Goal: Task Accomplishment & Management: Complete application form

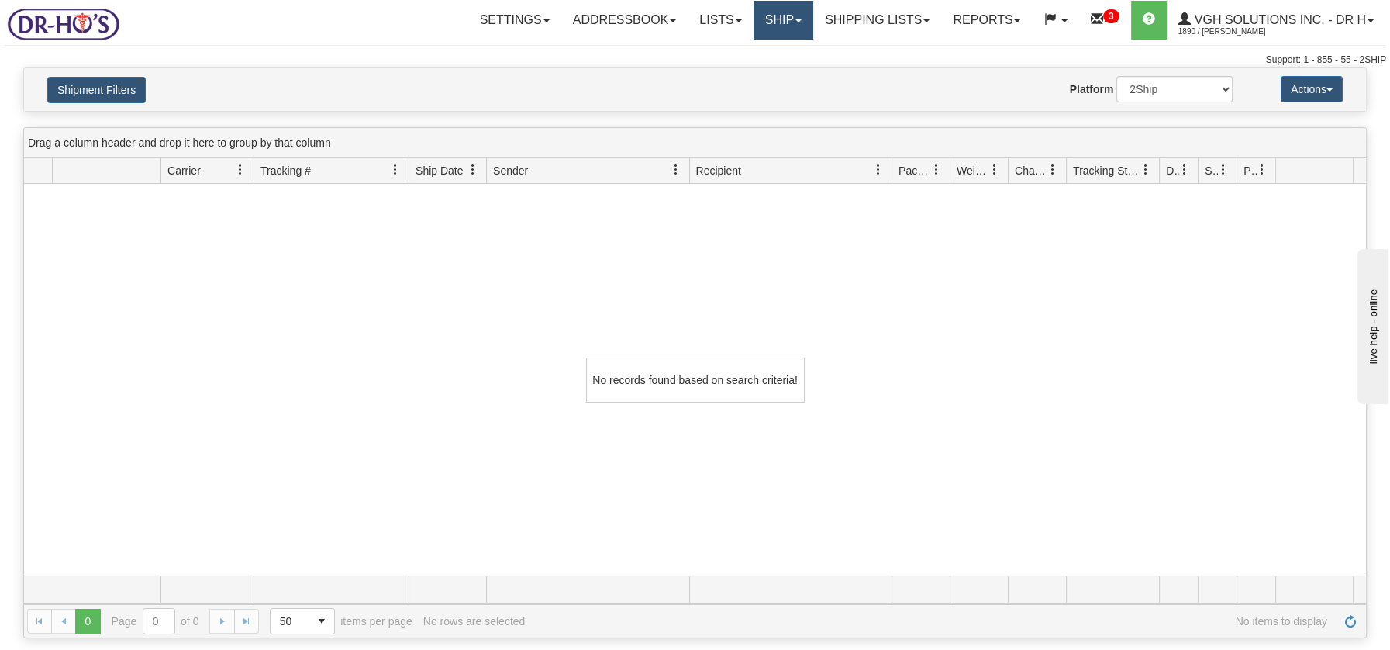
click at [766, 24] on link "Ship" at bounding box center [784, 20] width 60 height 39
click at [722, 55] on span "Ship Screen" at bounding box center [717, 54] width 59 height 12
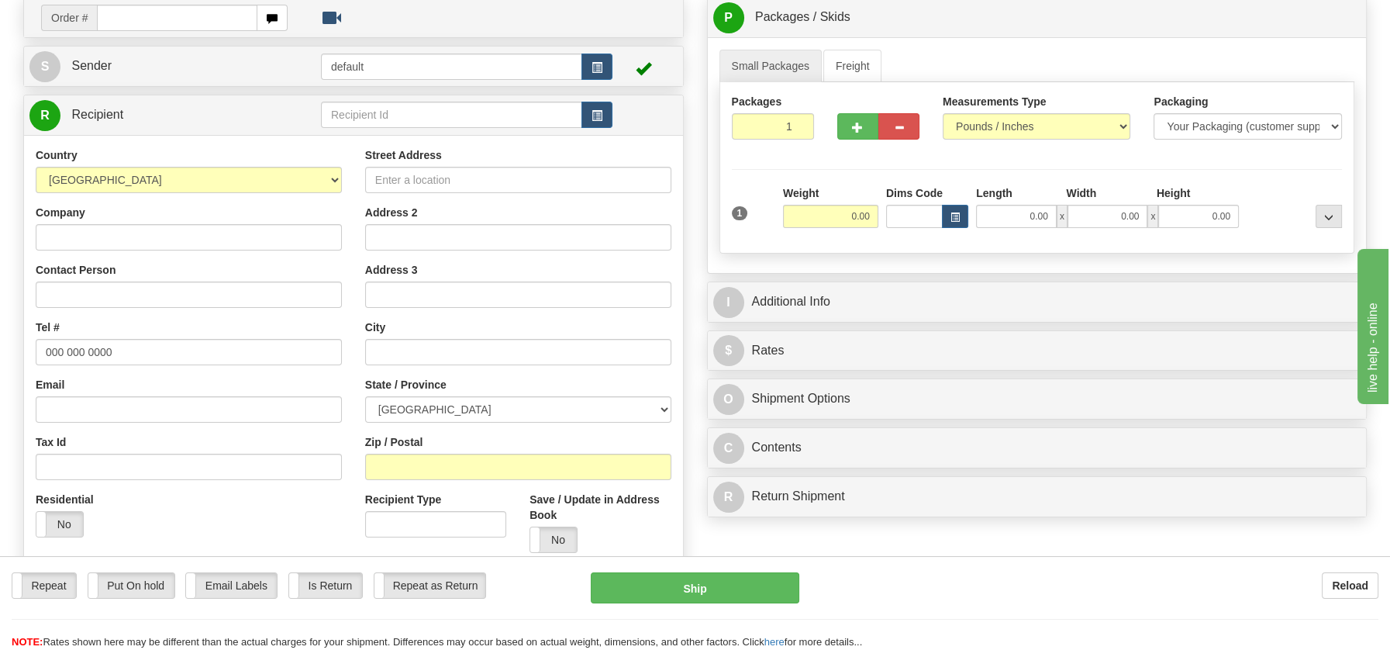
scroll to position [132, 0]
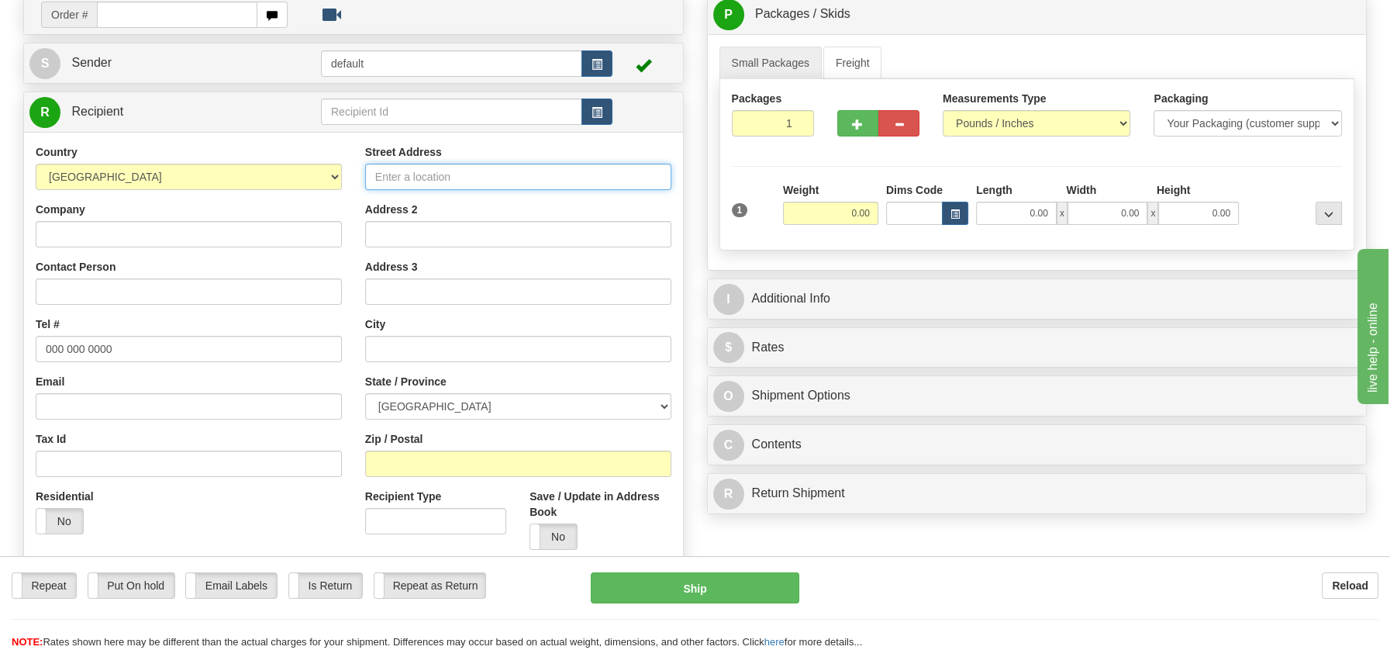
click at [380, 171] on input "Street Address" at bounding box center [518, 177] width 306 height 26
paste input "Lawtons Drugs #140 Kelligrews"
type input "Lawtons Drugs #140 Kelligrews"
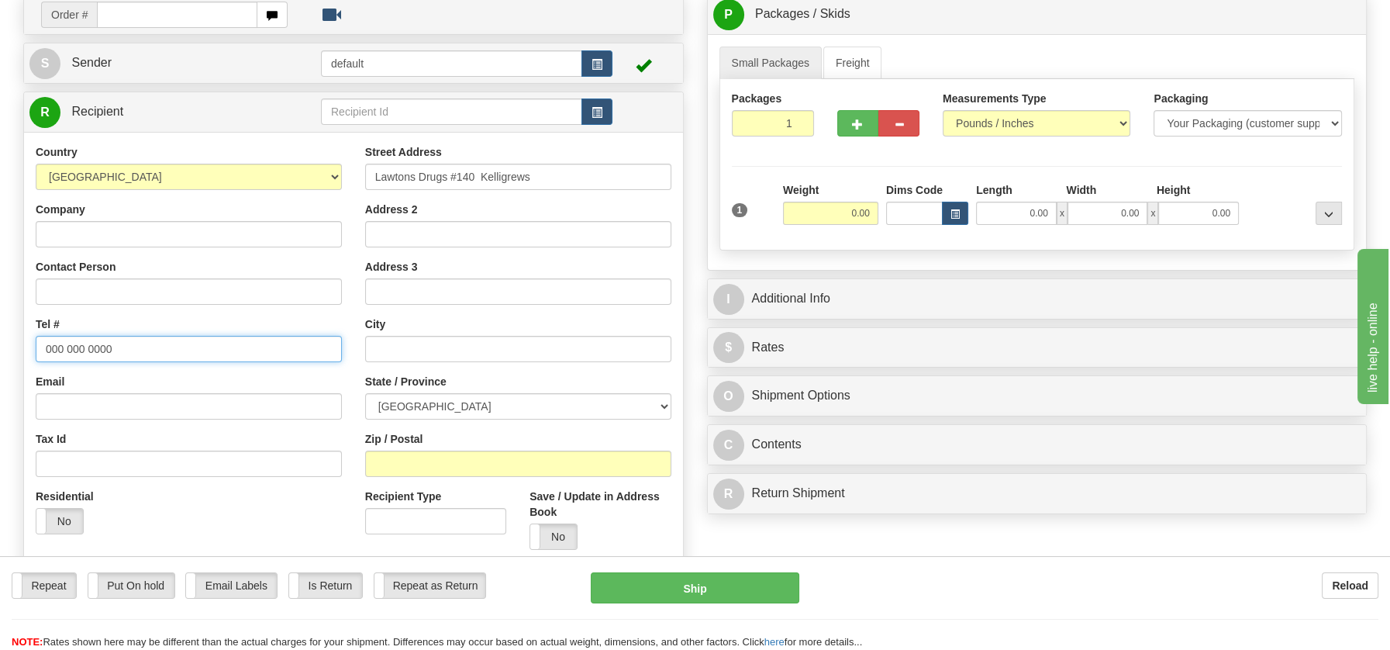
drag, startPoint x: 39, startPoint y: 347, endPoint x: 136, endPoint y: 358, distance: 98.4
click at [136, 358] on input "000 000 0000" at bounding box center [189, 349] width 306 height 26
paste input "709-834-2134"
type input "709-834-2134"
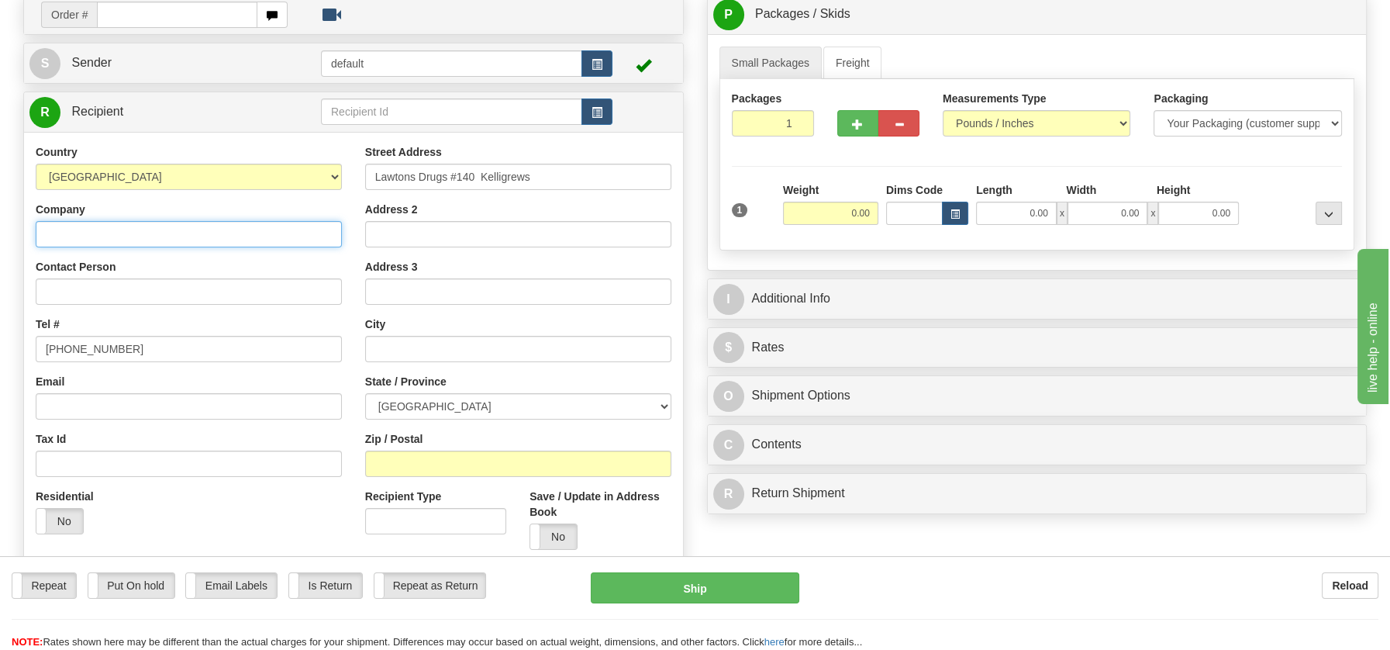
click at [82, 234] on input "Company" at bounding box center [189, 234] width 306 height 26
paste input "Lawtons Drugs Kelligrews"
type input "Lawtons Drugs Kelligrews #140"
click button "Delete" at bounding box center [0, 0] width 0 height 0
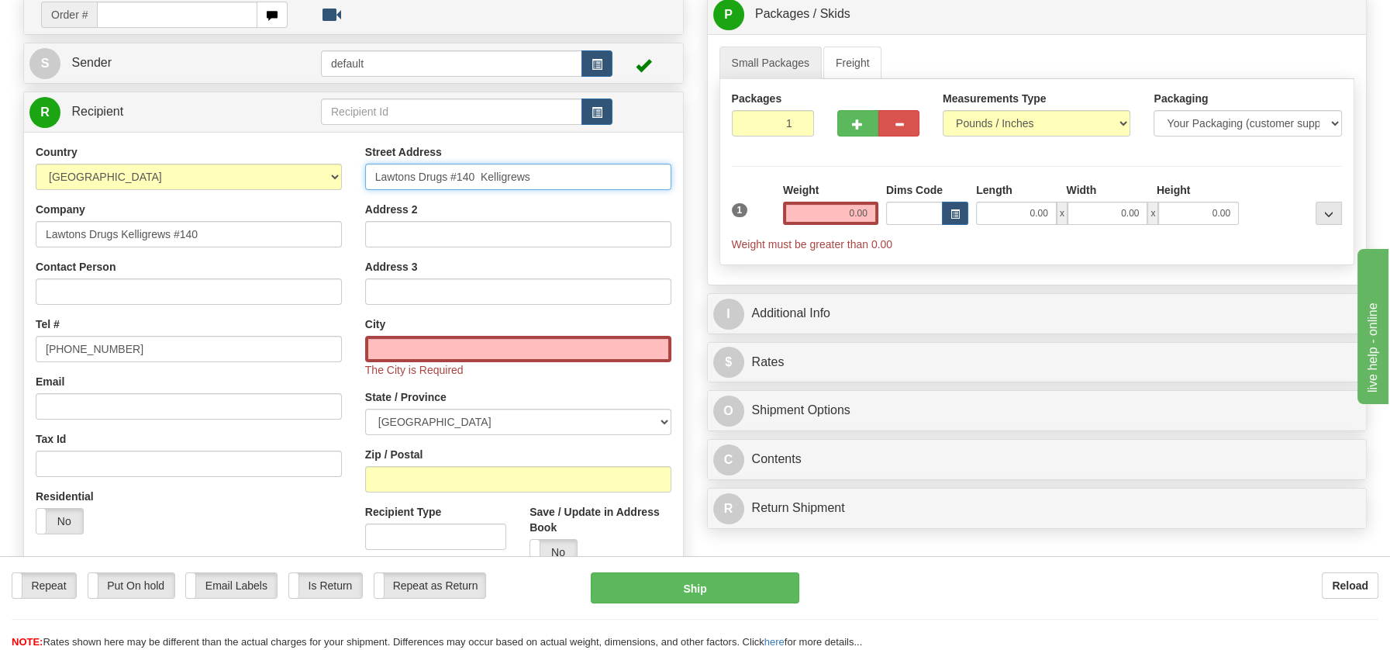
drag, startPoint x: 377, startPoint y: 174, endPoint x: 584, endPoint y: 188, distance: 207.5
click at [584, 188] on div "Street Address Lawtons Drugs #140 Kelligrews Address 2 Address 3 City The City …" at bounding box center [519, 360] width 330 height 433
paste input "645 Conception Bay Hwy Suite 102, Conception Bay South, NL A1X 7L5"
drag, startPoint x: 489, startPoint y: 172, endPoint x: 674, endPoint y: 170, distance: 184.6
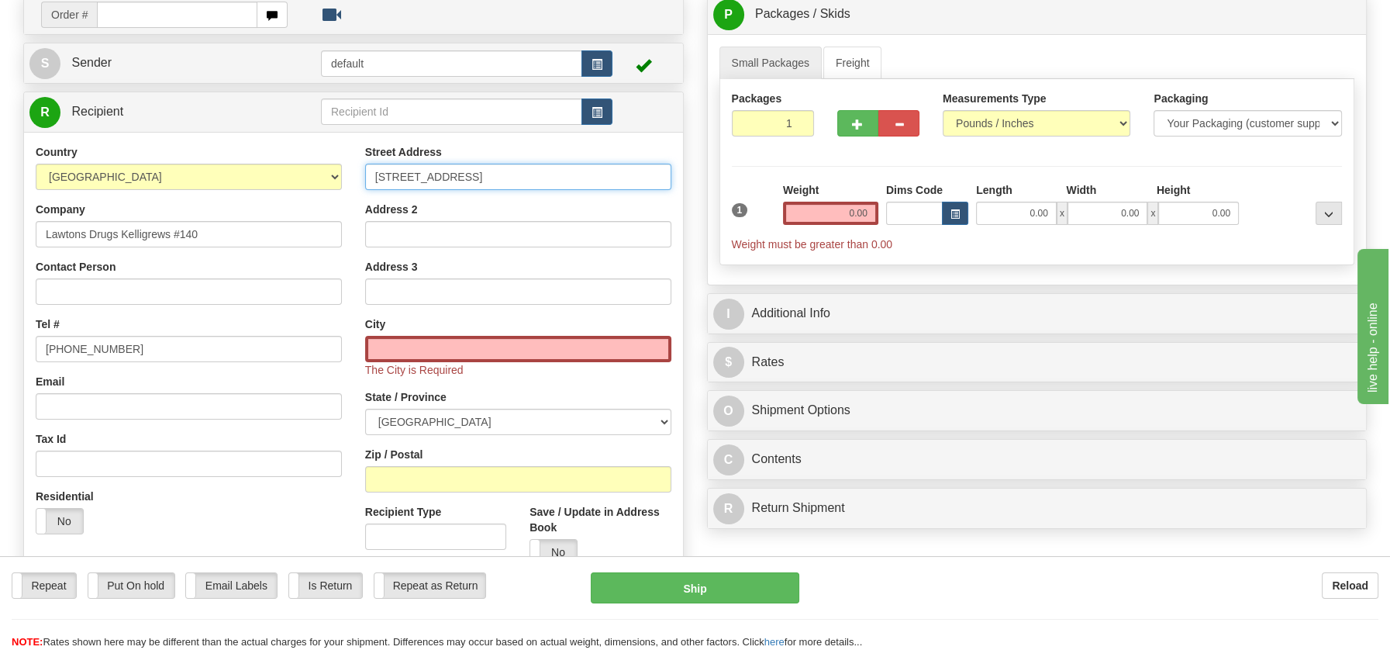
click at [674, 170] on div "Street Address 645 Conception Bay Hwy Suite 102, Conception Bay South, NL A1X 7…" at bounding box center [519, 360] width 330 height 433
type input "645 Conception Bay Hwy Suite 102, Conception Bay South, NL A1X 7L5"
click at [404, 345] on input "text" at bounding box center [518, 349] width 306 height 26
paste input "Conception Bay South, NL A1X 7L5"
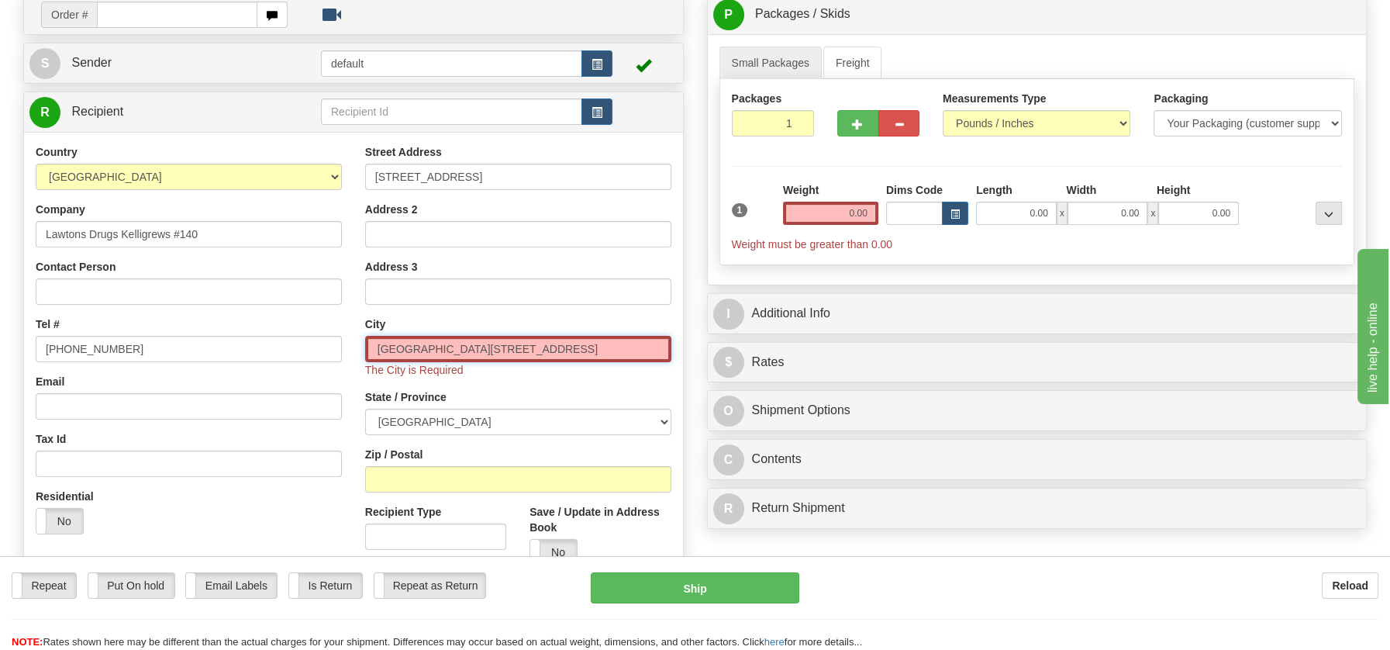
drag, startPoint x: 508, startPoint y: 353, endPoint x: 553, endPoint y: 350, distance: 45.1
click at [553, 350] on input "Conception Bay South, NL A1X 7L5" at bounding box center [518, 349] width 306 height 26
type input "Conception Bay South, NL A1X 7L5"
click at [375, 468] on input "Zip / Postal" at bounding box center [518, 479] width 306 height 26
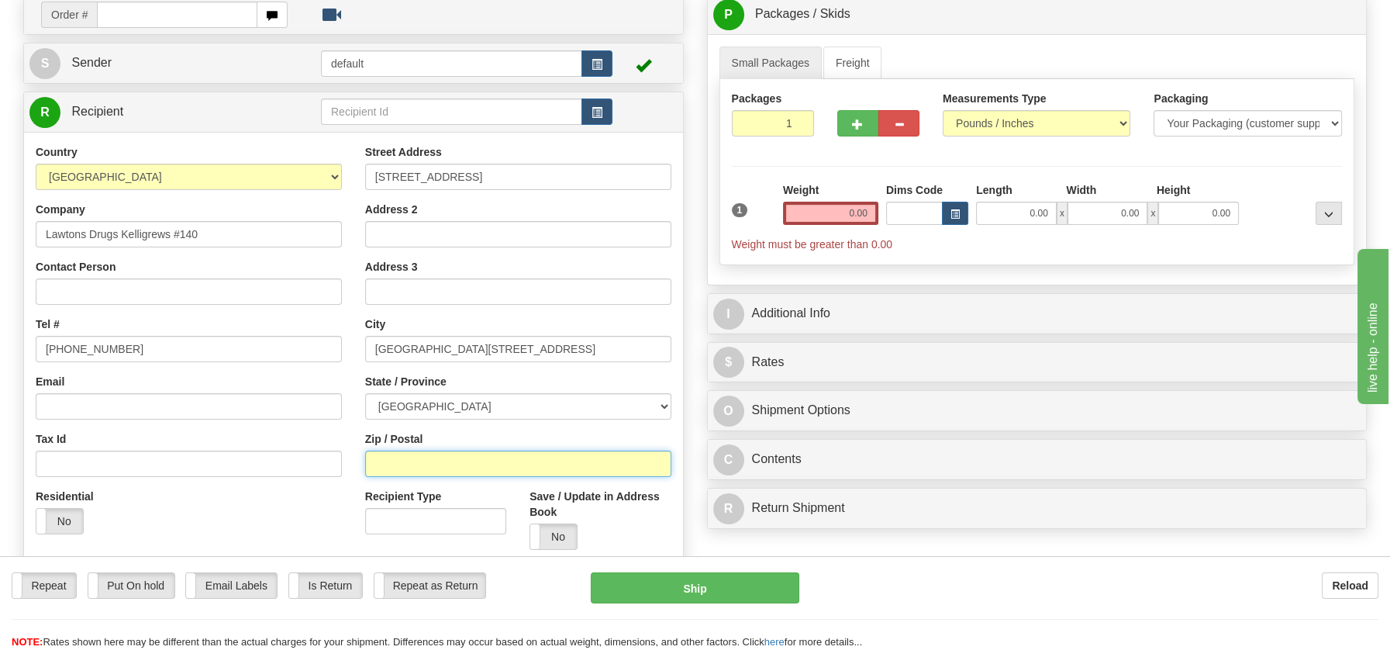
paste input "A1X 7L5"
type input "A1X 7L5"
click at [657, 402] on select "ALBERTA BRITISH COLUMBIA MANITOBA NEW BRUNSWICK NEWFOUNDLAND NOVA SCOTIA NUNAVU…" at bounding box center [518, 406] width 306 height 26
select select "NL"
click at [365, 393] on select "ALBERTA BRITISH COLUMBIA MANITOBA NEW BRUNSWICK NEWFOUNDLAND NOVA SCOTIA NUNAVU…" at bounding box center [518, 406] width 306 height 26
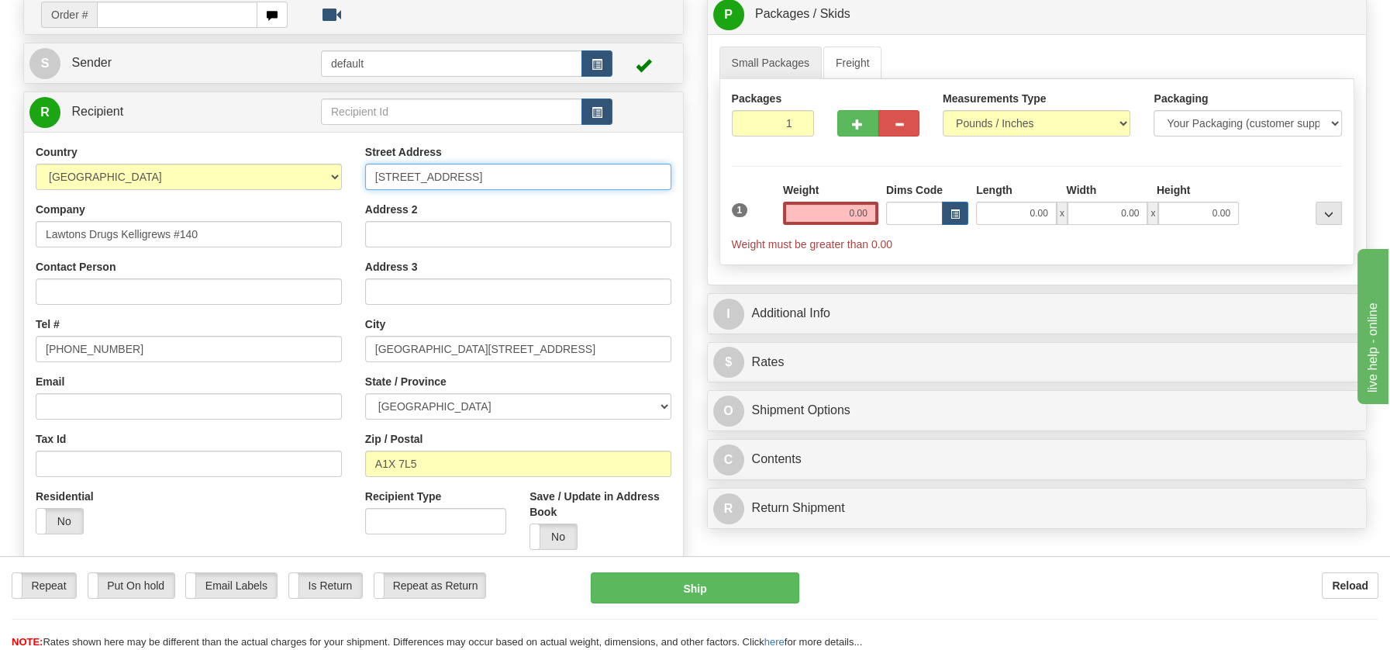
scroll to position [0, 62]
drag, startPoint x: 554, startPoint y: 176, endPoint x: 665, endPoint y: 182, distance: 111.8
click at [665, 182] on input "645 Conception Bay Hwy Suite 102, Conception Bay South, NL A1X 7L5" at bounding box center [518, 177] width 306 height 26
type input "645 Conception Bay Hwy Suite 102,"
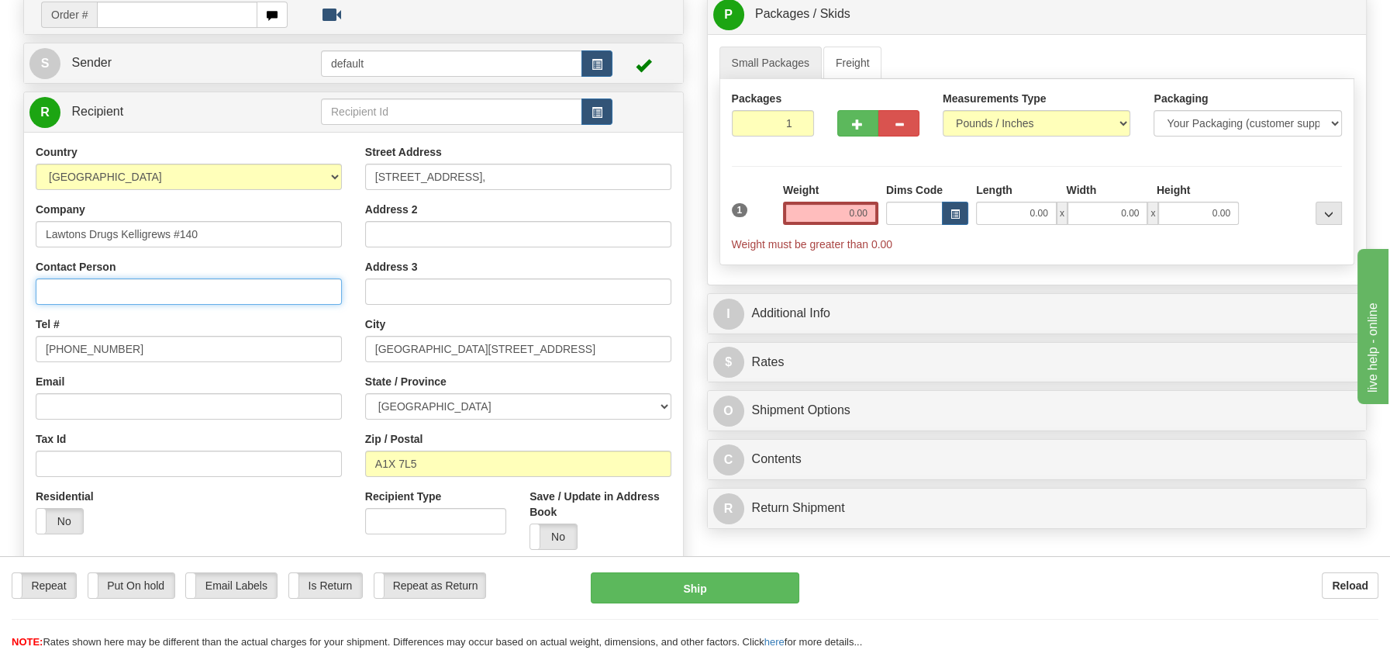
click at [121, 290] on input "Contact Person" at bounding box center [189, 291] width 306 height 26
paste input "Attn Karen Fowler"
type input "Attn Karen Fowler"
drag, startPoint x: 827, startPoint y: 213, endPoint x: 884, endPoint y: 217, distance: 57.5
click at [884, 217] on div "1 Weight 0.00 Dims Code 0.00" at bounding box center [1037, 217] width 619 height 70
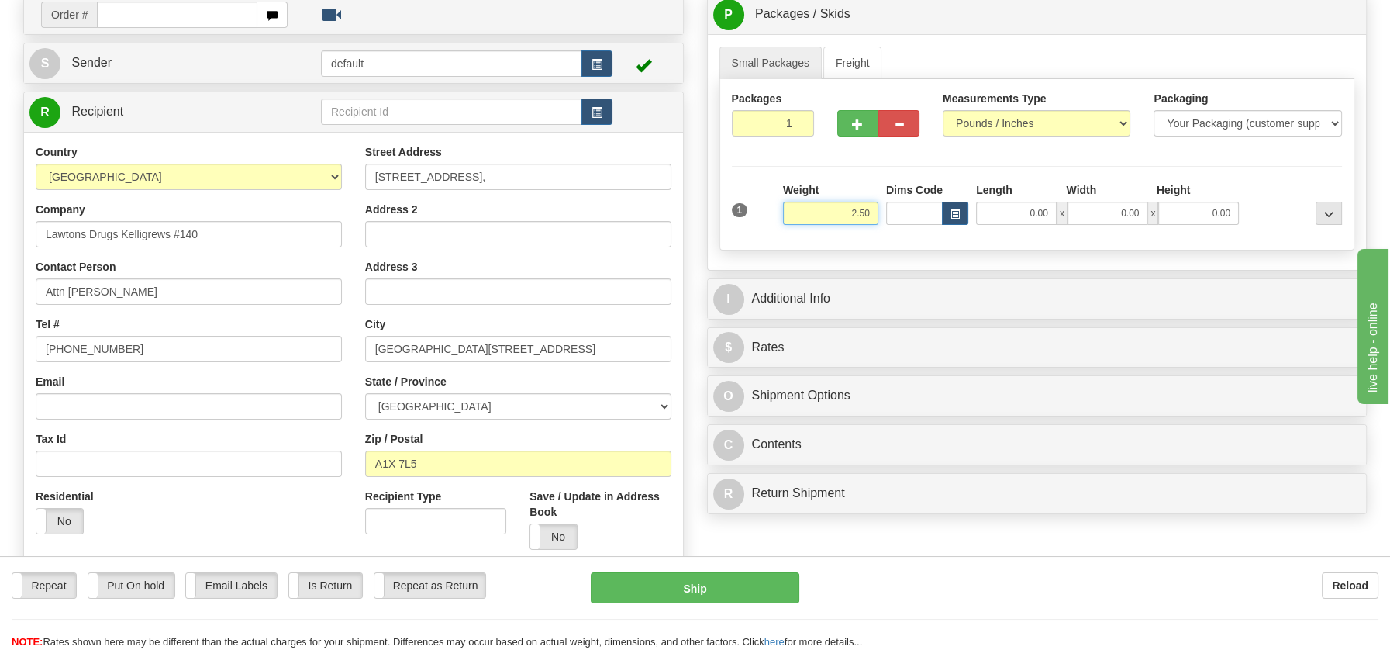
type input "2.50"
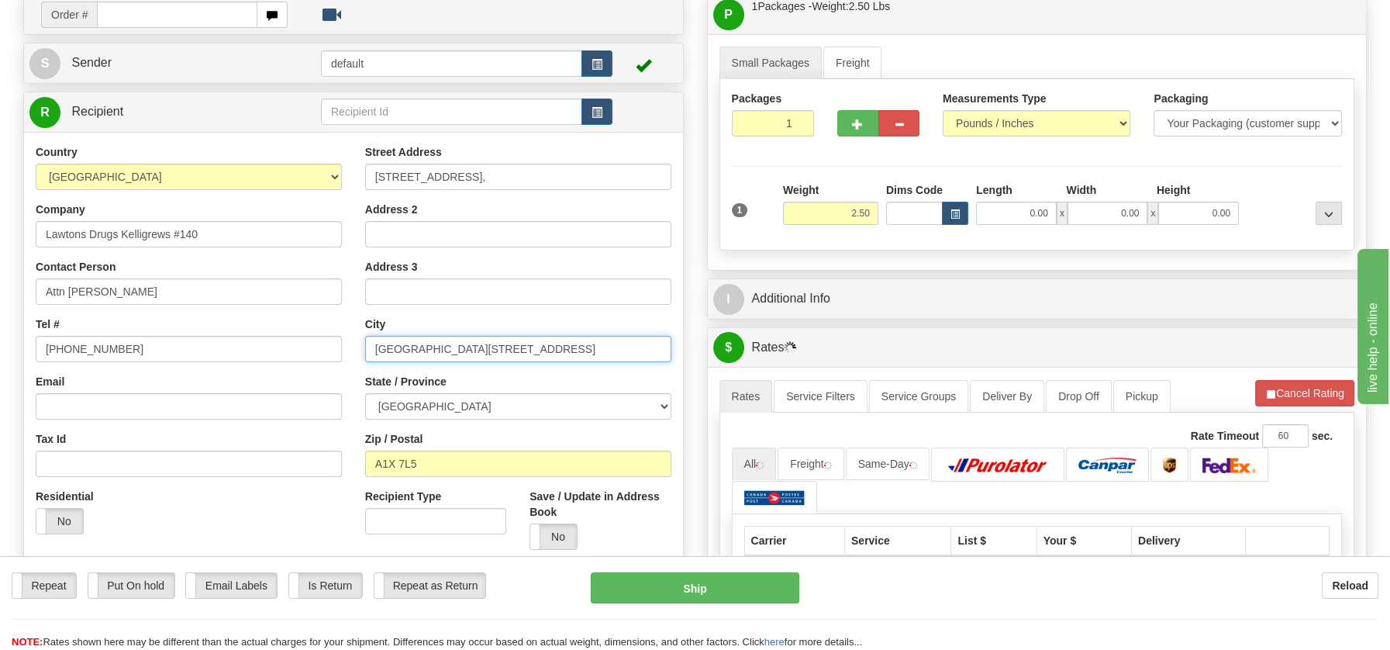
drag, startPoint x: 482, startPoint y: 344, endPoint x: 599, endPoint y: 365, distance: 118.9
click at [599, 365] on div "Street Address 645 Conception Bay Hwy Suite 102, Address 2 Address 3 City Conce…" at bounding box center [519, 352] width 330 height 417
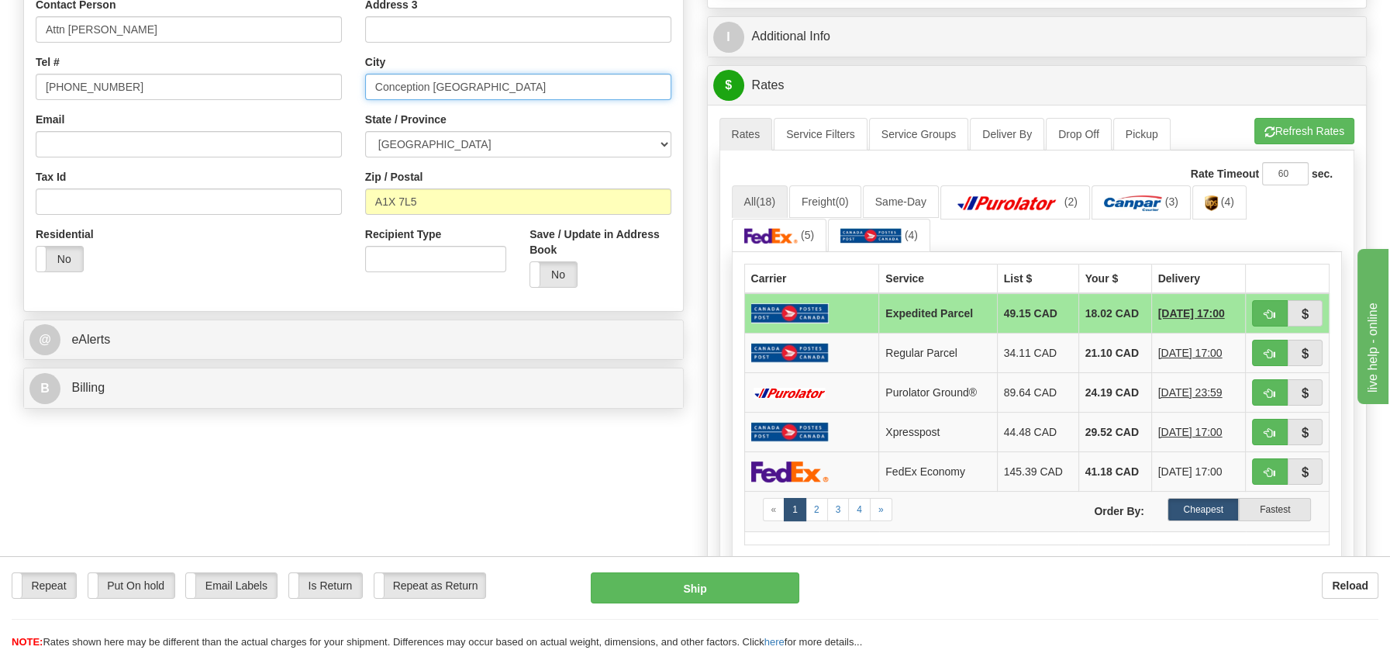
scroll to position [401, 0]
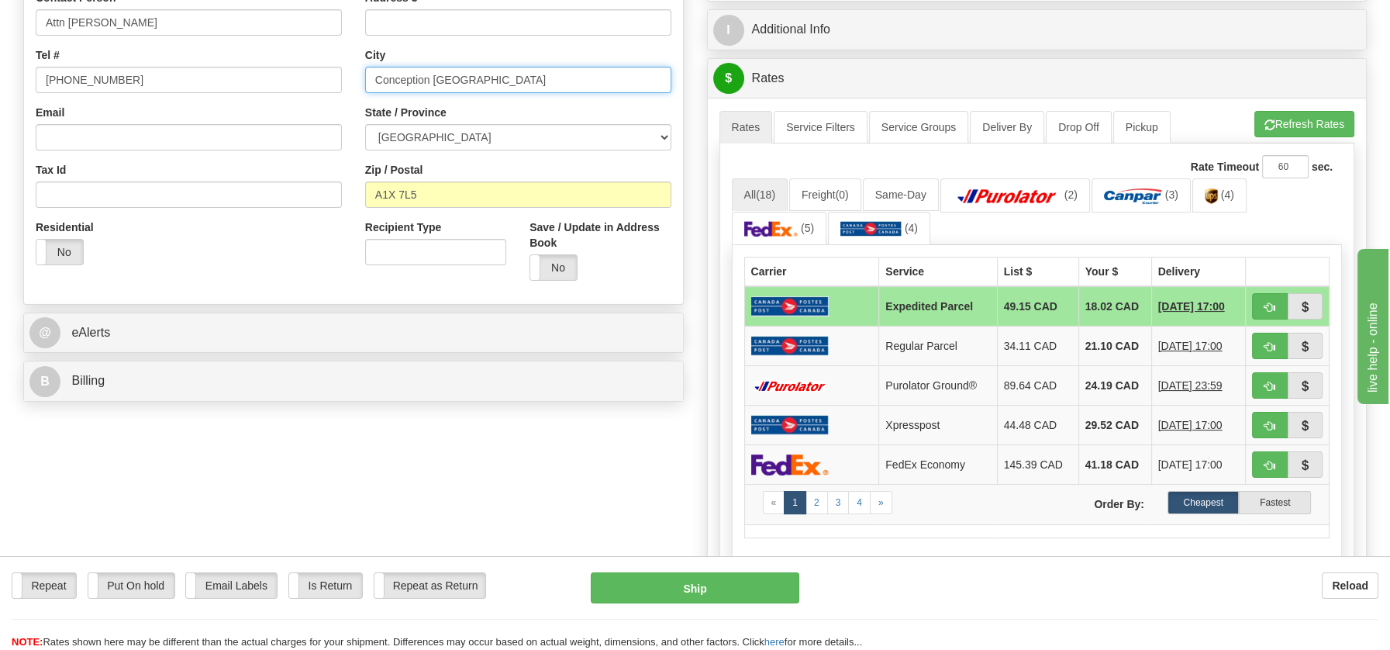
drag, startPoint x: 1398, startPoint y: 257, endPoint x: 43, endPoint y: 25, distance: 1375.1
type input "Conception Bay South"
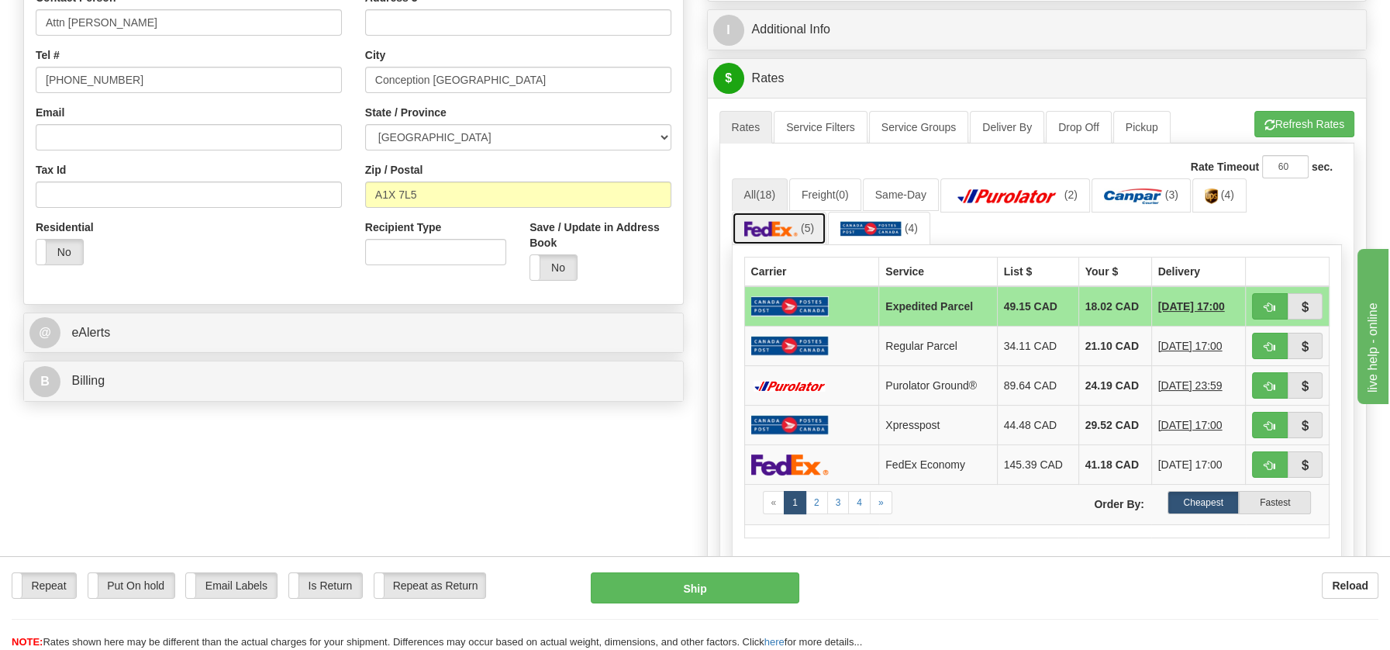
click at [761, 226] on img at bounding box center [771, 229] width 54 height 16
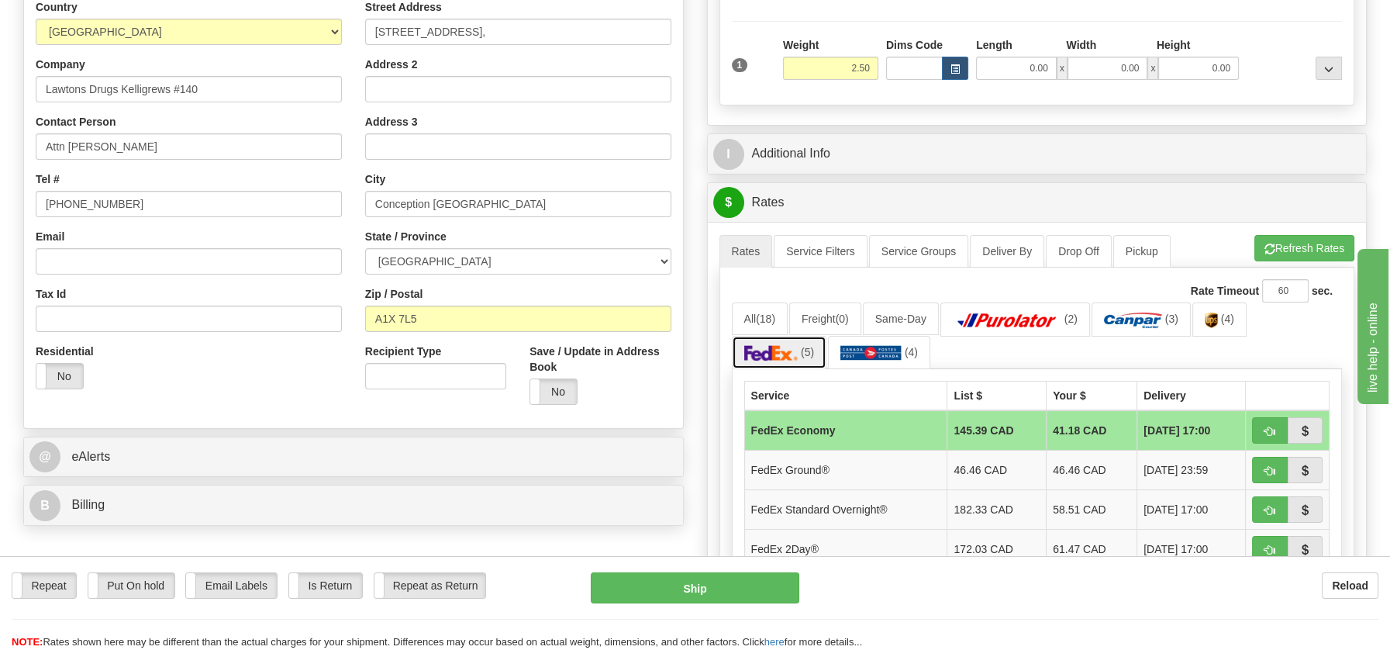
scroll to position [274, 0]
